Goal: Task Accomplishment & Management: Complete application form

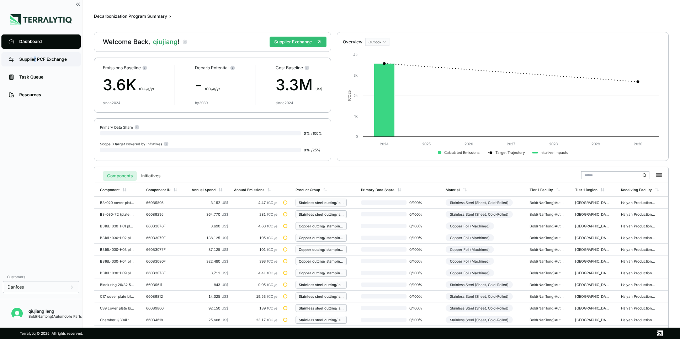
click at [35, 60] on div "Supplier PCF Exchange" at bounding box center [46, 60] width 54 height 6
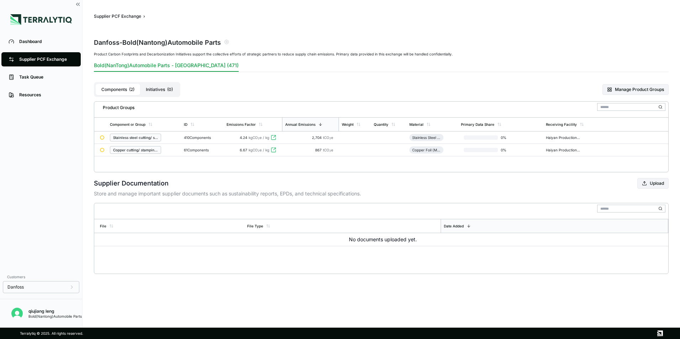
click at [663, 137] on icon at bounding box center [662, 137] width 7 height 7
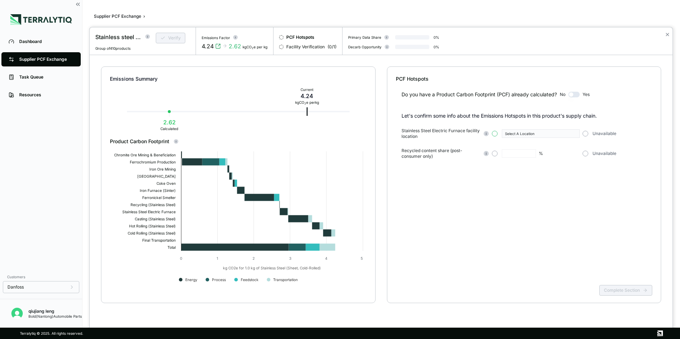
click at [493, 135] on button "button" at bounding box center [495, 134] width 6 height 6
click at [576, 133] on icon "button" at bounding box center [575, 134] width 4 height 4
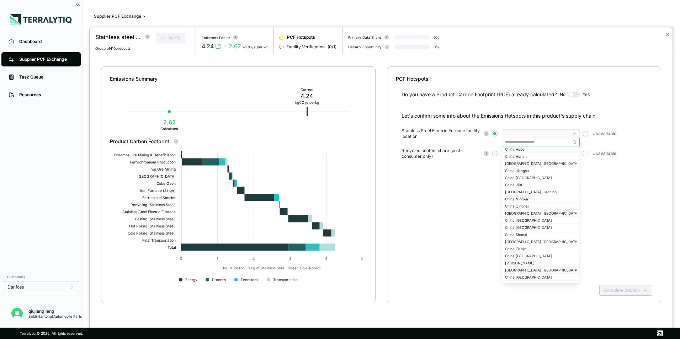
scroll to position [632, 0]
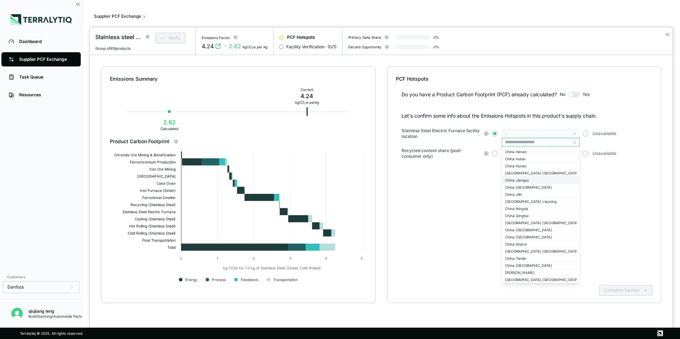
click at [524, 181] on div "China Jiangsu" at bounding box center [540, 180] width 71 height 4
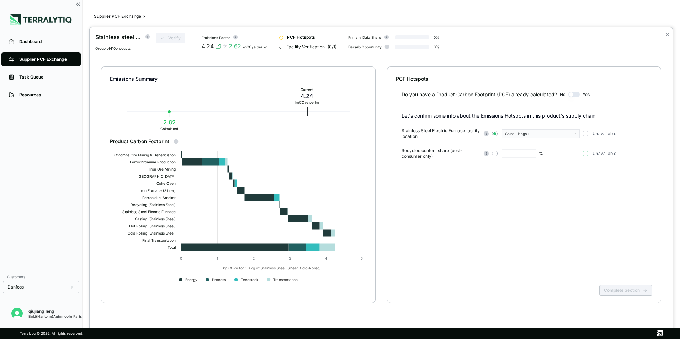
click at [586, 155] on button "button" at bounding box center [586, 154] width 6 height 6
click at [616, 292] on button "Complete Section" at bounding box center [625, 290] width 53 height 11
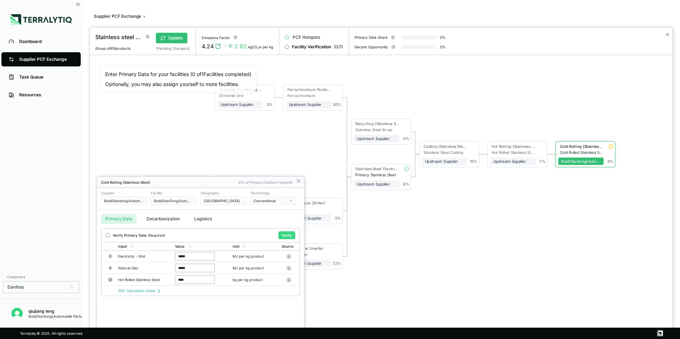
click at [287, 237] on button "Verify" at bounding box center [286, 236] width 17 height 8
click at [283, 235] on button "Unlock Form" at bounding box center [281, 235] width 28 height 7
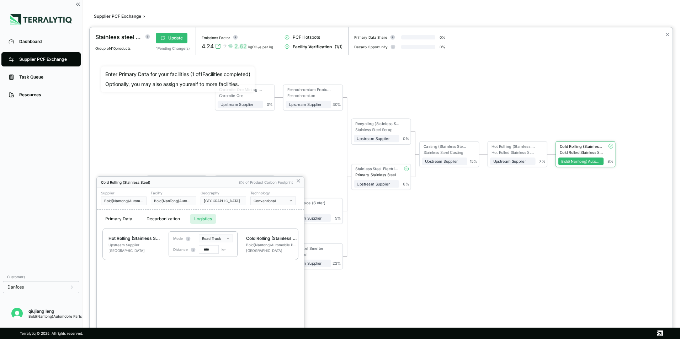
click at [201, 219] on button "Logistics" at bounding box center [203, 219] width 26 height 10
drag, startPoint x: 207, startPoint y: 251, endPoint x: 201, endPoint y: 252, distance: 6.4
click at [201, 252] on input "****" at bounding box center [209, 249] width 20 height 9
type input "***"
click at [248, 217] on div "Primary Data Decarbonization Logistics" at bounding box center [200, 219] width 207 height 18
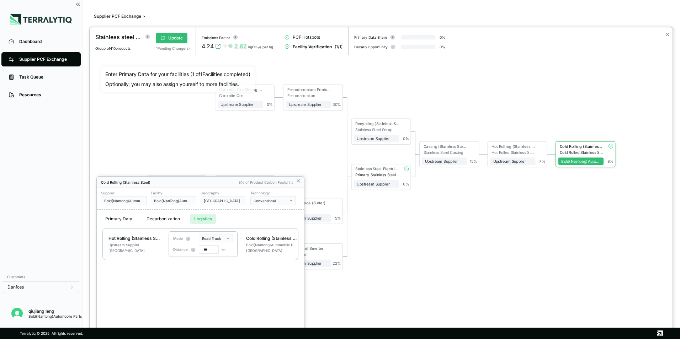
click at [115, 220] on button "Primary Data" at bounding box center [119, 219] width 36 height 10
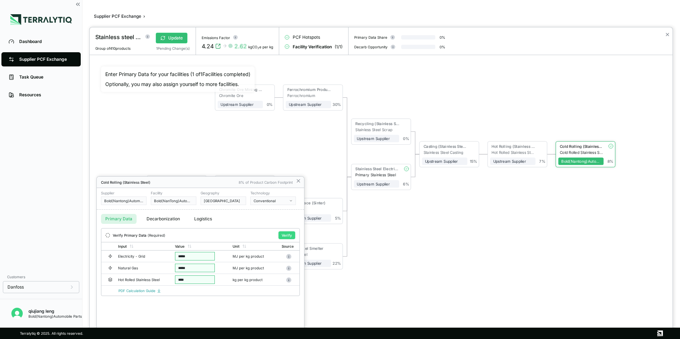
click at [288, 235] on button "Verify" at bounding box center [286, 236] width 17 height 8
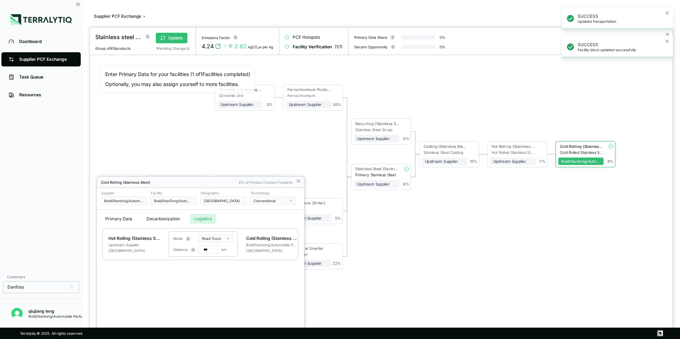
click at [203, 218] on button "Logistics" at bounding box center [203, 219] width 26 height 10
click at [298, 180] on icon at bounding box center [299, 181] width 6 height 6
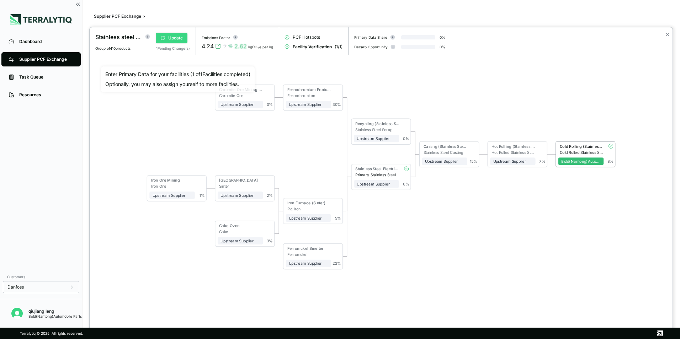
click at [173, 37] on button "Update" at bounding box center [172, 38] width 32 height 11
click at [175, 37] on button "Verify" at bounding box center [171, 38] width 30 height 11
click at [33, 57] on div at bounding box center [340, 169] width 680 height 339
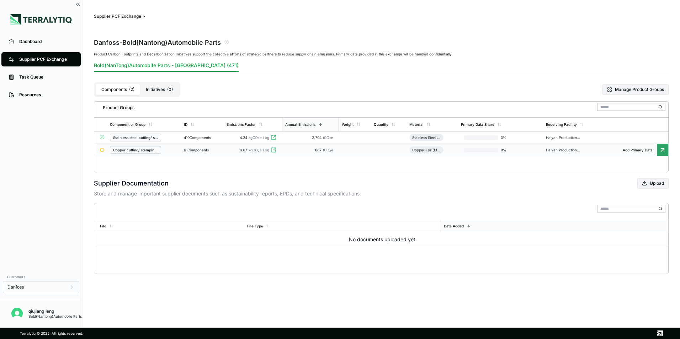
click at [661, 149] on icon at bounding box center [662, 150] width 7 height 7
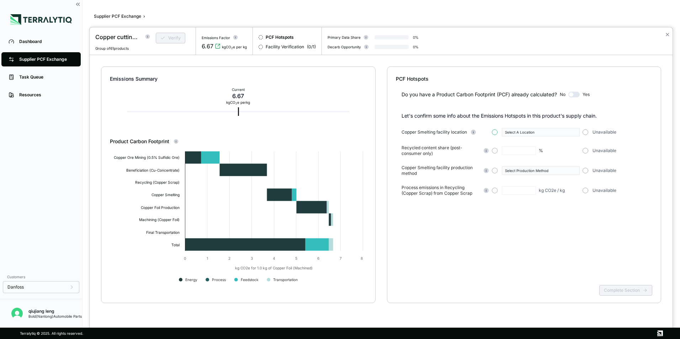
click at [496, 132] on button "button" at bounding box center [495, 132] width 6 height 6
click at [574, 134] on button "Select A Location" at bounding box center [541, 132] width 78 height 9
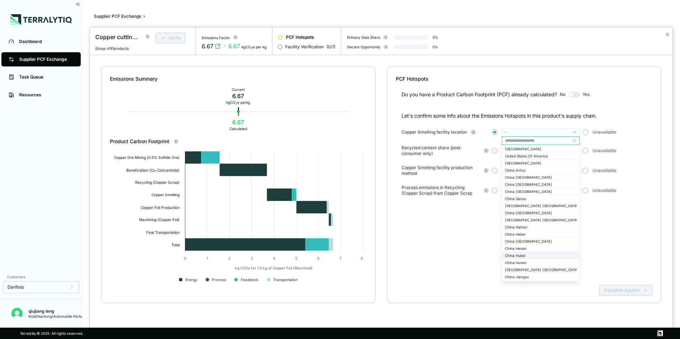
scroll to position [569, 0]
click at [524, 250] on div "China Jiangxi" at bounding box center [540, 248] width 71 height 4
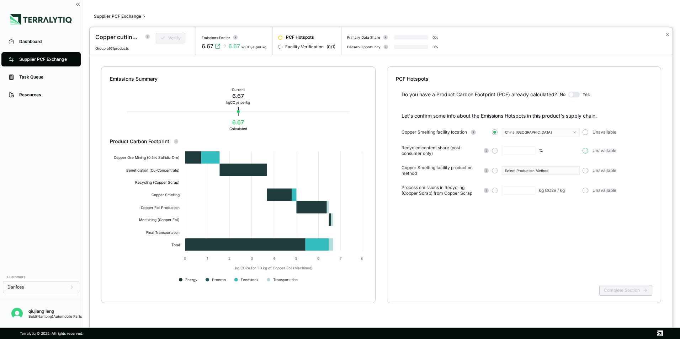
click at [584, 151] on button "button" at bounding box center [586, 151] width 6 height 6
click at [494, 170] on button "button" at bounding box center [495, 171] width 6 height 6
click at [574, 170] on icon "button" at bounding box center [575, 171] width 4 height 4
click at [510, 181] on div "Conventional" at bounding box center [540, 178] width 77 height 7
click at [585, 192] on button "button" at bounding box center [586, 191] width 6 height 6
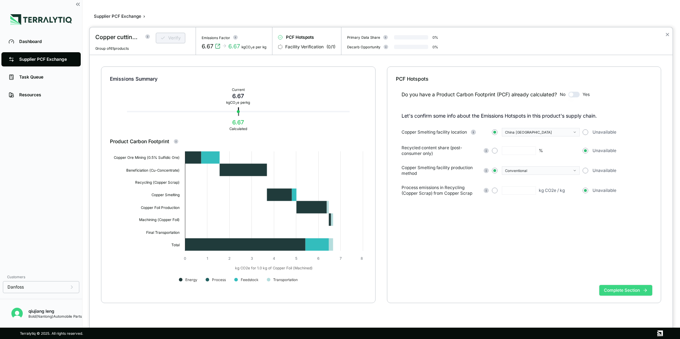
click at [633, 291] on button "Complete Section" at bounding box center [625, 290] width 53 height 11
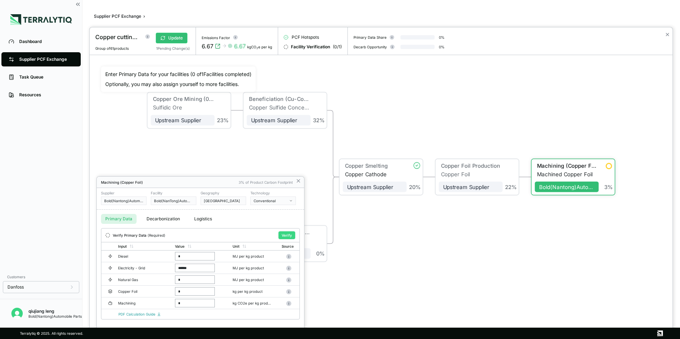
click at [288, 234] on button "Verify" at bounding box center [286, 236] width 17 height 8
click at [484, 174] on div at bounding box center [381, 183] width 583 height 312
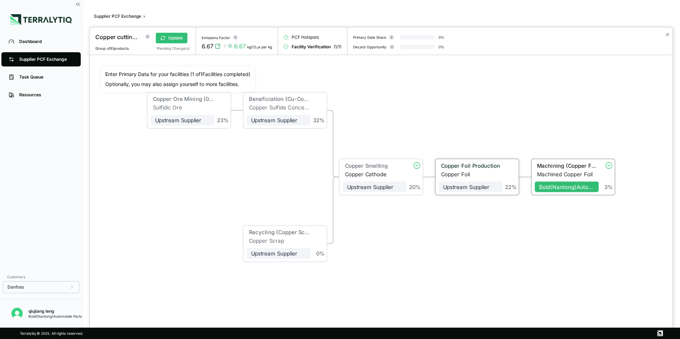
click at [484, 174] on div "Copper Foil" at bounding box center [472, 174] width 62 height 6
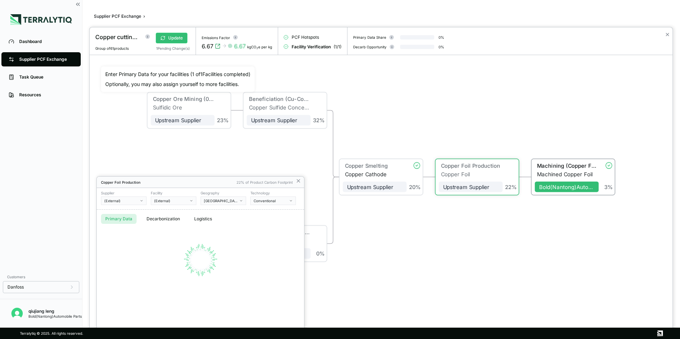
click at [484, 174] on div at bounding box center [381, 183] width 583 height 312
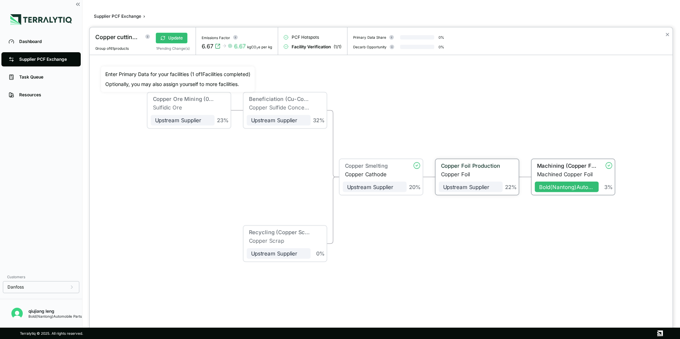
click at [476, 175] on div "Copper Foil" at bounding box center [472, 174] width 62 height 6
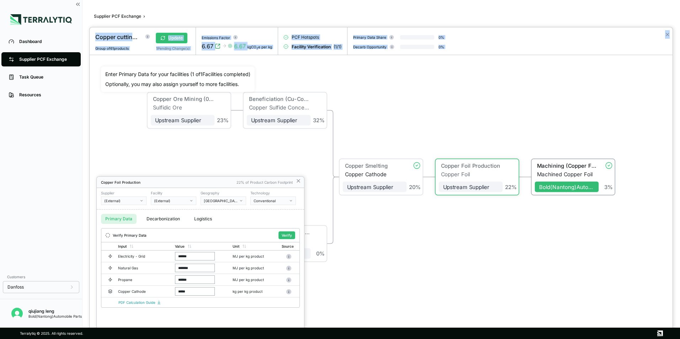
click at [142, 201] on icon "button" at bounding box center [142, 201] width 4 height 4
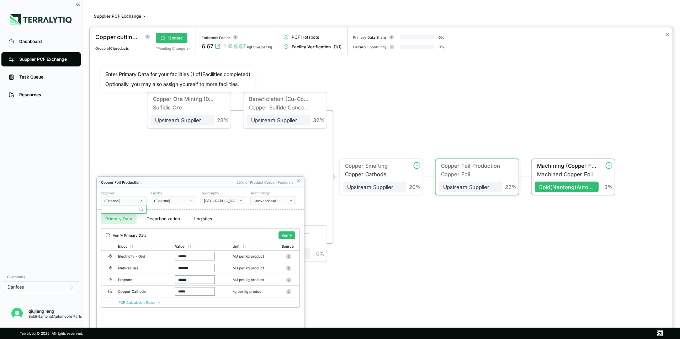
click at [124, 210] on input "text" at bounding box center [123, 209] width 45 height 9
type input "*"
click at [596, 242] on div at bounding box center [381, 183] width 583 height 312
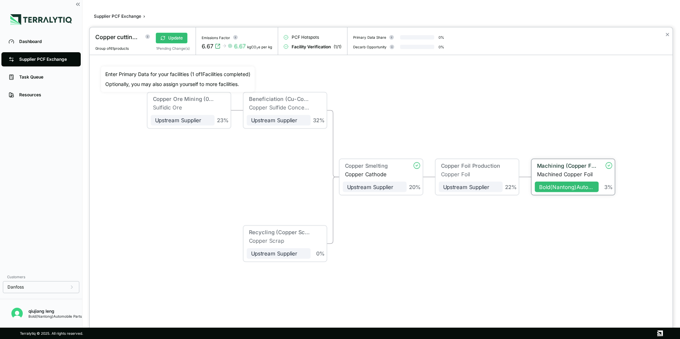
click at [574, 171] on div "Machined Copper Foil" at bounding box center [568, 174] width 62 height 6
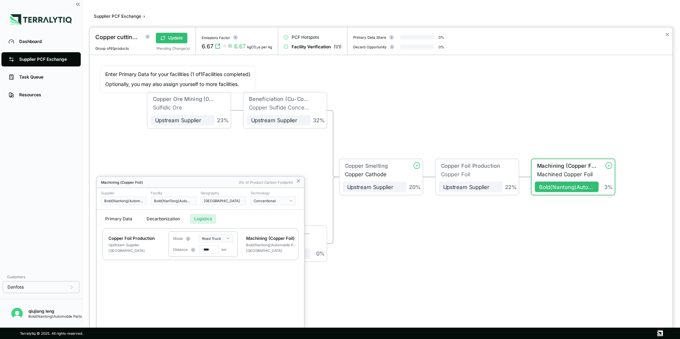
click at [203, 218] on button "Logistics" at bounding box center [203, 219] width 26 height 10
drag, startPoint x: 208, startPoint y: 251, endPoint x: 203, endPoint y: 251, distance: 4.3
click at [203, 251] on input "****" at bounding box center [209, 249] width 20 height 9
drag, startPoint x: 208, startPoint y: 251, endPoint x: 195, endPoint y: 251, distance: 13.2
click at [195, 251] on div "Distance **** km" at bounding box center [199, 249] width 53 height 9
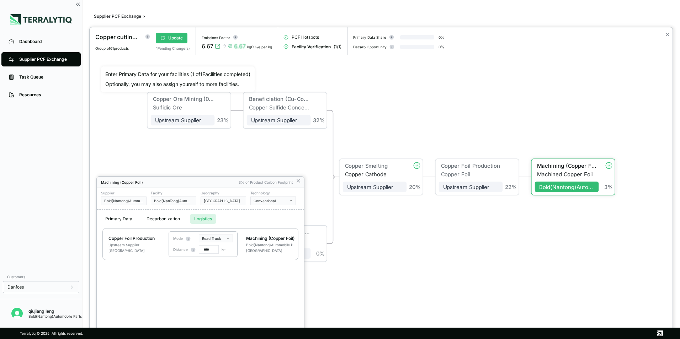
click at [208, 250] on input "****" at bounding box center [209, 249] width 20 height 9
type input "***"
click at [298, 181] on icon at bounding box center [298, 181] width 3 height 3
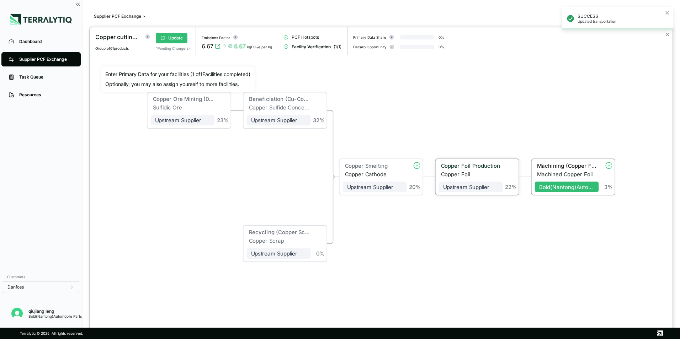
click at [480, 176] on div "Copper Foil" at bounding box center [472, 174] width 62 height 6
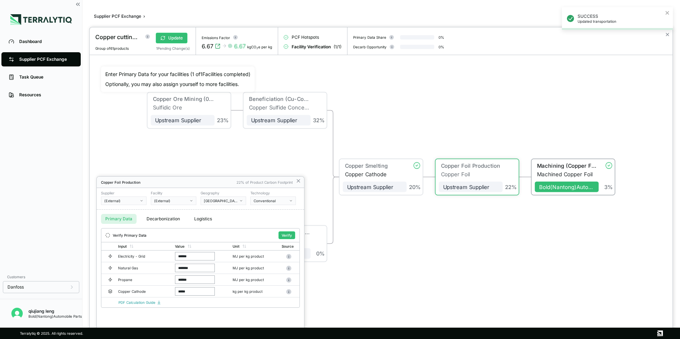
click at [128, 201] on div "(External)" at bounding box center [121, 201] width 34 height 4
click at [126, 208] on input "text" at bounding box center [123, 209] width 45 height 9
type input "**********"
click at [179, 200] on div "(External)" at bounding box center [171, 201] width 34 height 4
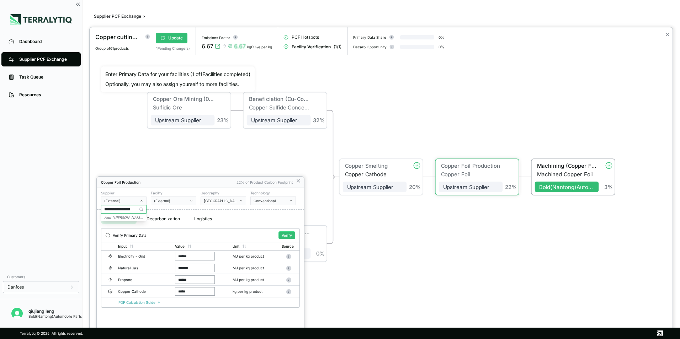
scroll to position [0, 0]
click at [173, 209] on input "text" at bounding box center [173, 209] width 45 height 9
type input "**********"
drag, startPoint x: 120, startPoint y: 209, endPoint x: 148, endPoint y: 209, distance: 28.1
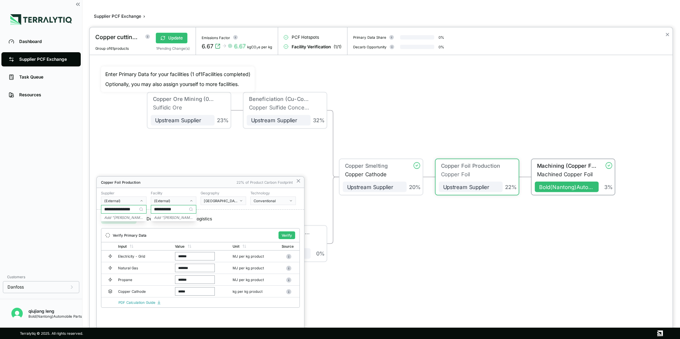
click at [148, 209] on body "Dashboard Supplier PCF Exchange Task Queue Resources Customers Danfoss qiujiang…" at bounding box center [340, 169] width 680 height 339
type input "**********"
click at [236, 200] on div "China" at bounding box center [221, 201] width 34 height 4
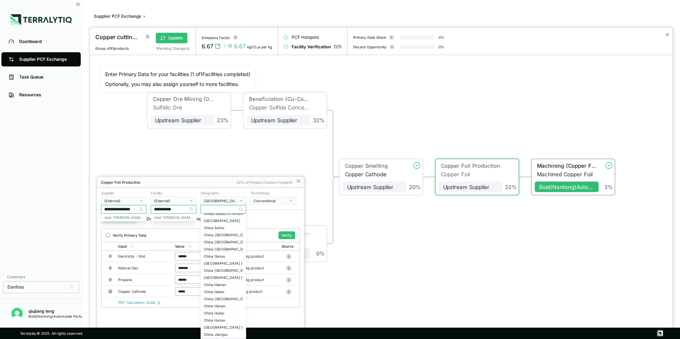
scroll to position [533, 0]
click at [218, 241] on div "China Anhui" at bounding box center [223, 239] width 39 height 4
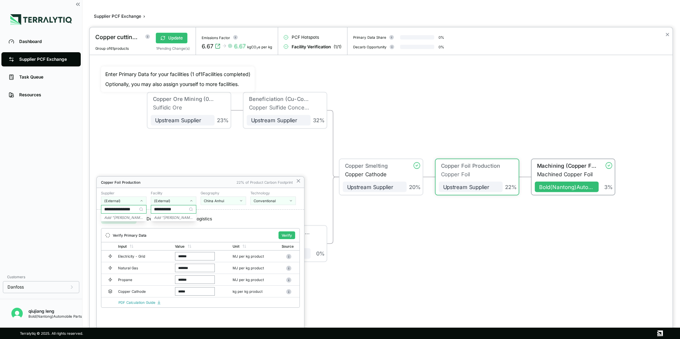
click at [235, 223] on div "Primary Data Decarbonization Logistics" at bounding box center [200, 219] width 207 height 18
click at [285, 234] on button "Verify" at bounding box center [286, 236] width 17 height 8
click at [125, 140] on div at bounding box center [381, 183] width 583 height 312
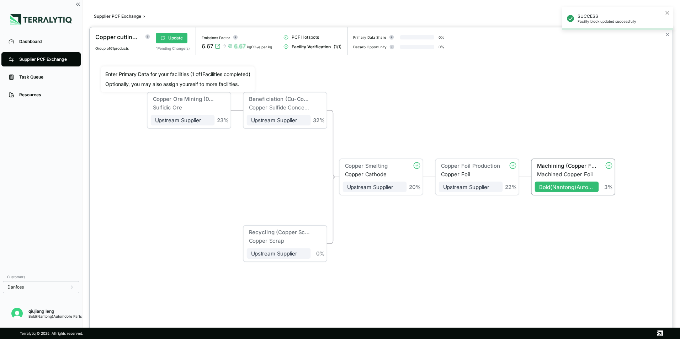
click at [471, 170] on div "Copper Foil Production" at bounding box center [470, 167] width 62 height 9
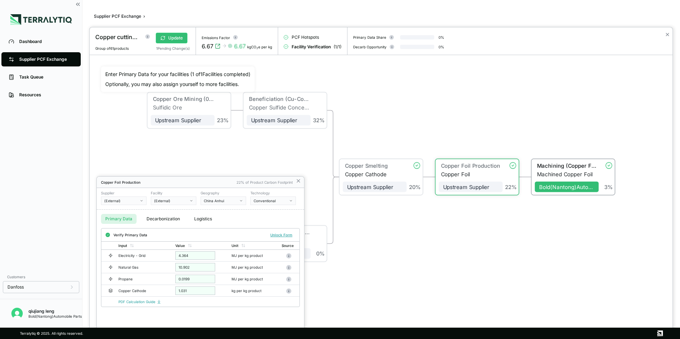
click at [201, 219] on button "Logistics" at bounding box center [203, 219] width 26 height 10
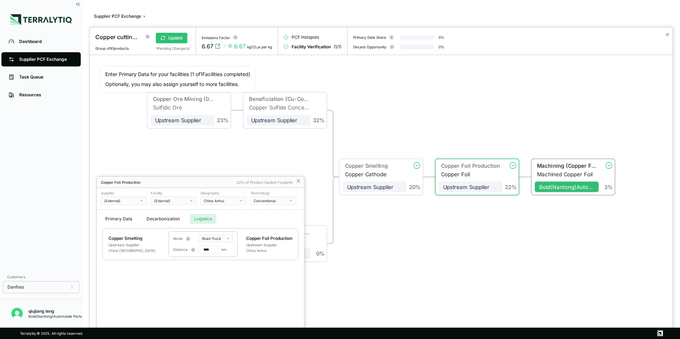
drag, startPoint x: 207, startPoint y: 250, endPoint x: 201, endPoint y: 250, distance: 6.8
click at [201, 250] on input "****" at bounding box center [209, 249] width 20 height 9
type input "***"
click at [299, 182] on icon at bounding box center [298, 181] width 3 height 3
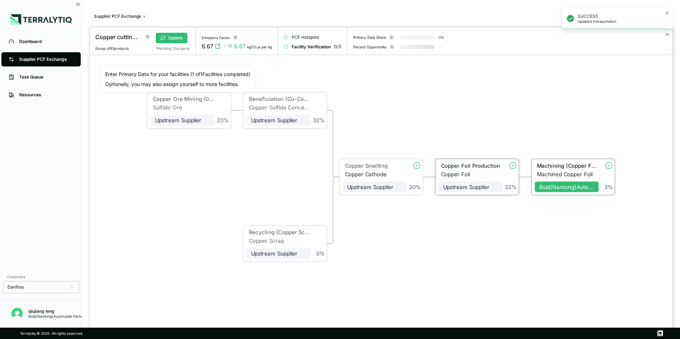
click at [493, 179] on div "Upstream Supplier + Assign to me" at bounding box center [471, 184] width 64 height 15
click at [170, 38] on button "Update" at bounding box center [172, 38] width 32 height 11
click at [179, 39] on button "Verify" at bounding box center [171, 38] width 30 height 11
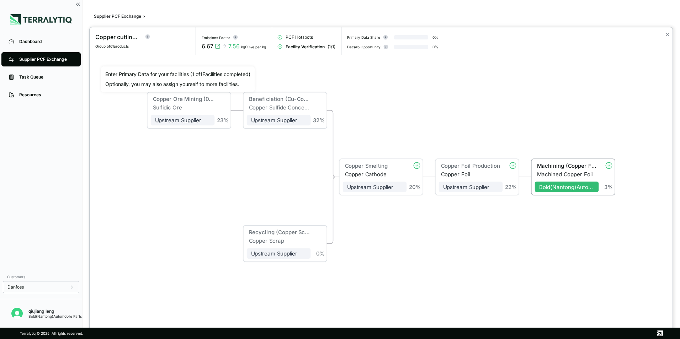
click at [32, 41] on div at bounding box center [340, 169] width 680 height 339
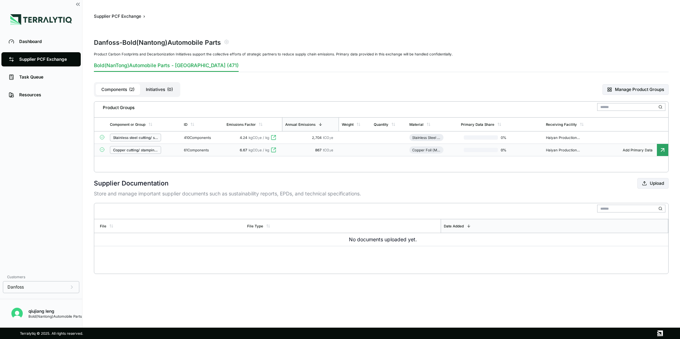
click at [55, 311] on div "qiujiang leng" at bounding box center [54, 312] width 53 height 6
click at [41, 311] on div "qiujiang leng" at bounding box center [54, 312] width 53 height 6
click at [17, 317] on img "Open user button" at bounding box center [16, 313] width 11 height 11
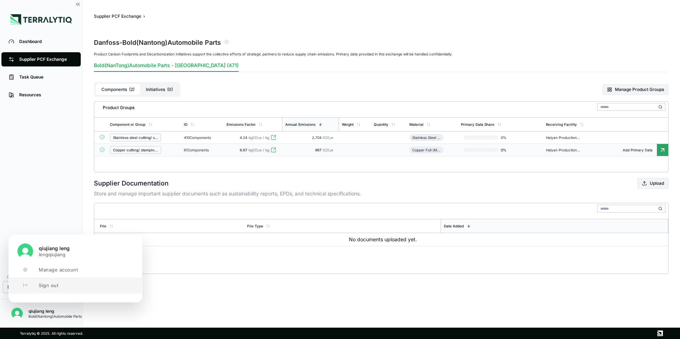
click at [53, 286] on span "Sign out" at bounding box center [49, 286] width 20 height 6
